Goal: Check status

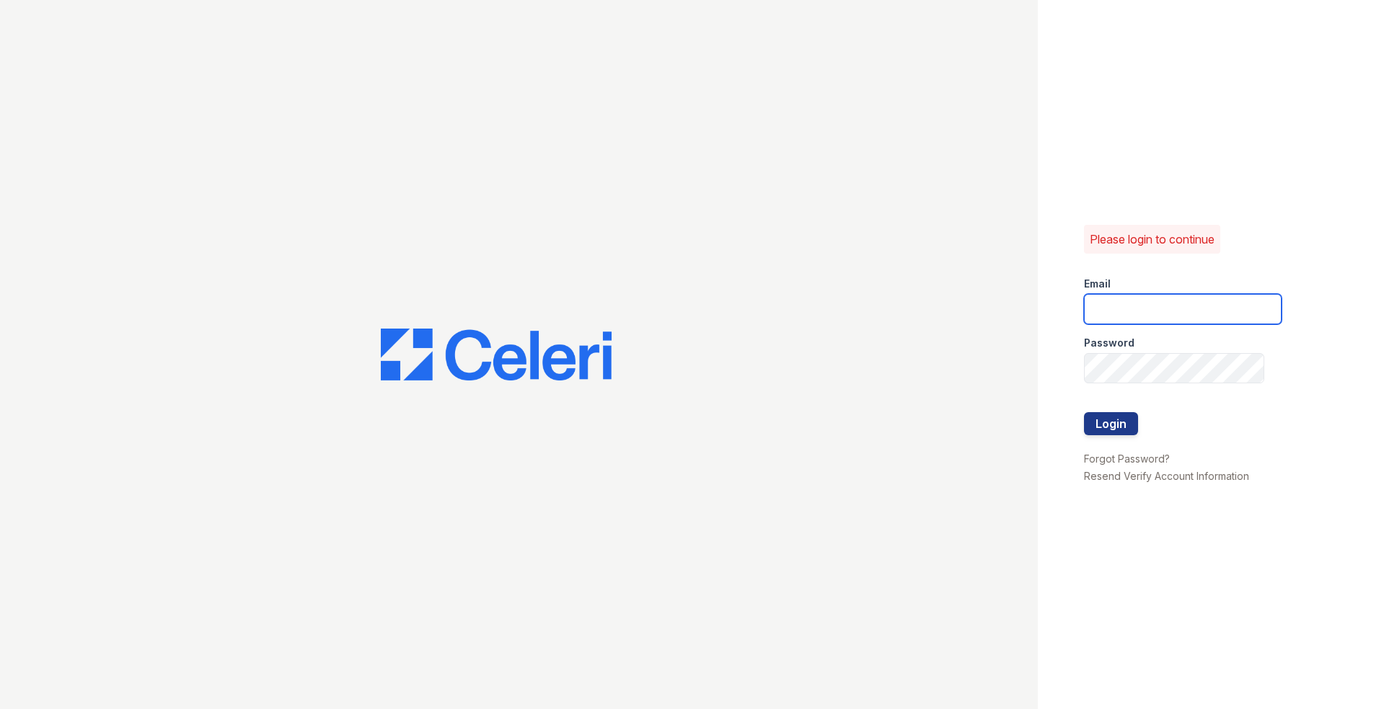
click at [1131, 306] on input "email" at bounding box center [1183, 309] width 198 height 30
type input "wstallings@mmgmgt.com"
click at [1084, 412] on button "Login" at bounding box center [1111, 423] width 54 height 23
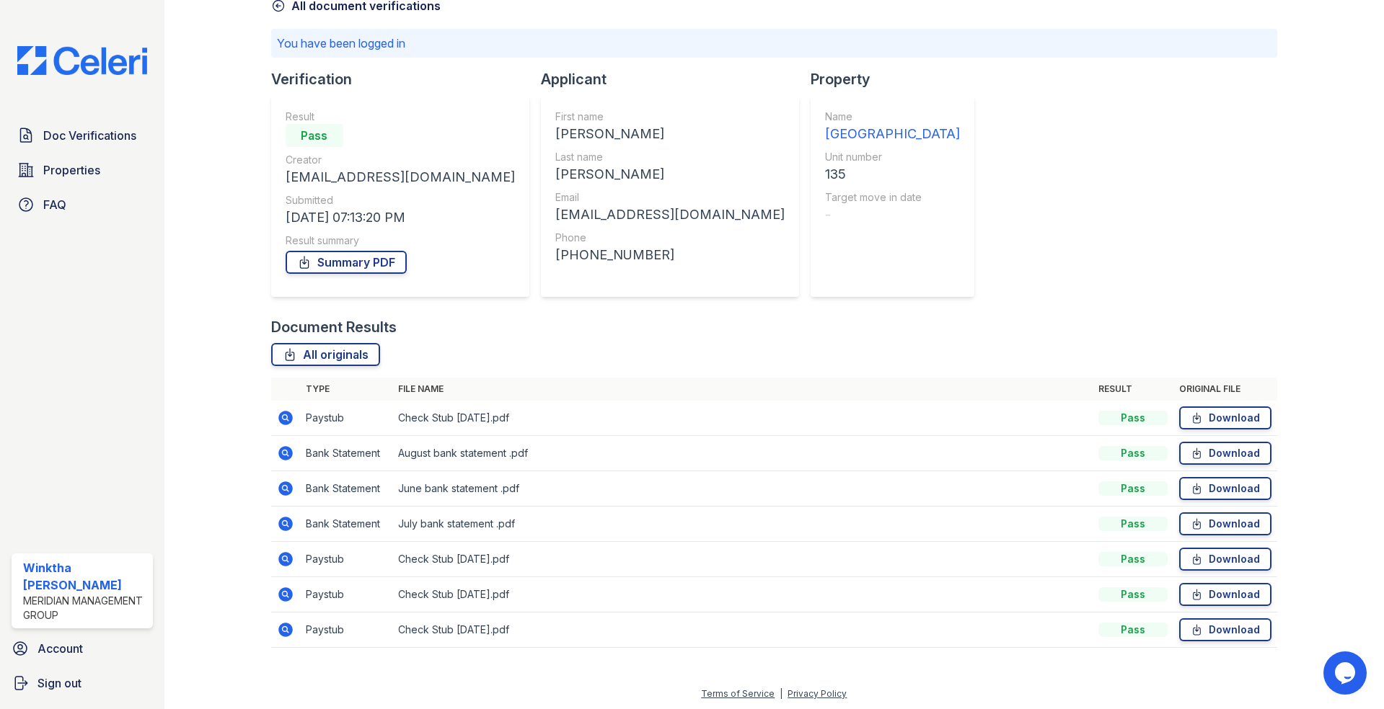
scroll to position [80, 0]
click at [81, 134] on span "Doc Verifications" at bounding box center [89, 135] width 93 height 17
